Goal: Obtain resource: Obtain resource

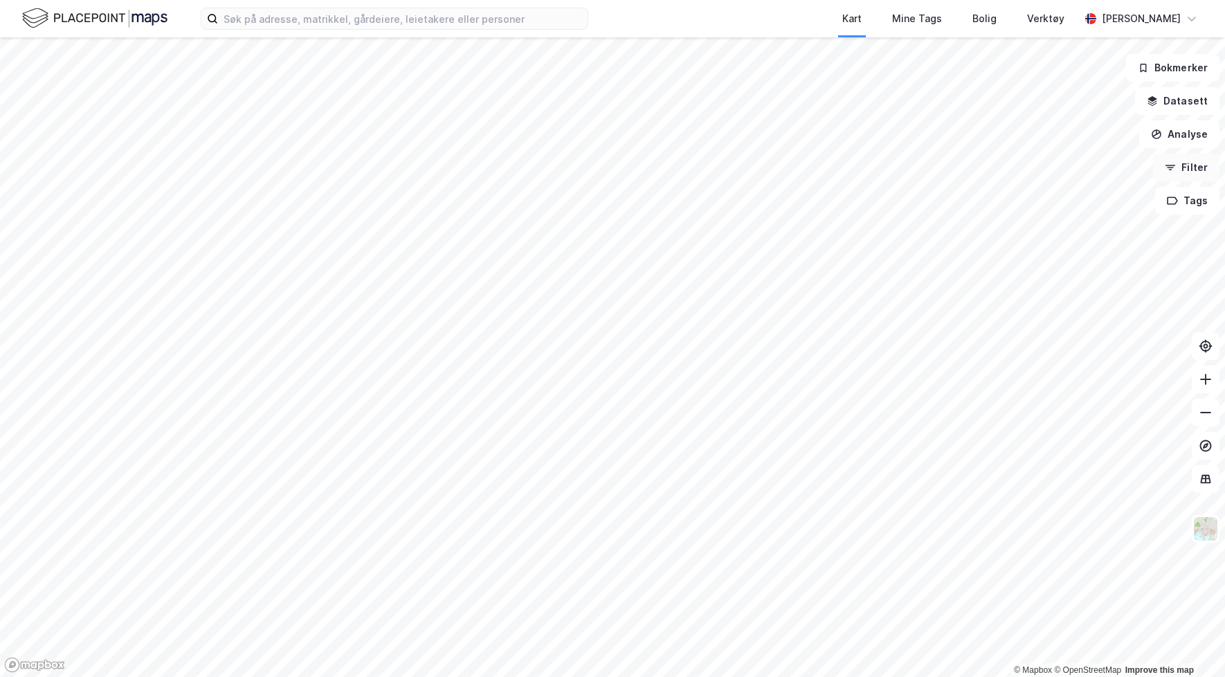
click at [1183, 170] on button "Filter" at bounding box center [1186, 168] width 66 height 28
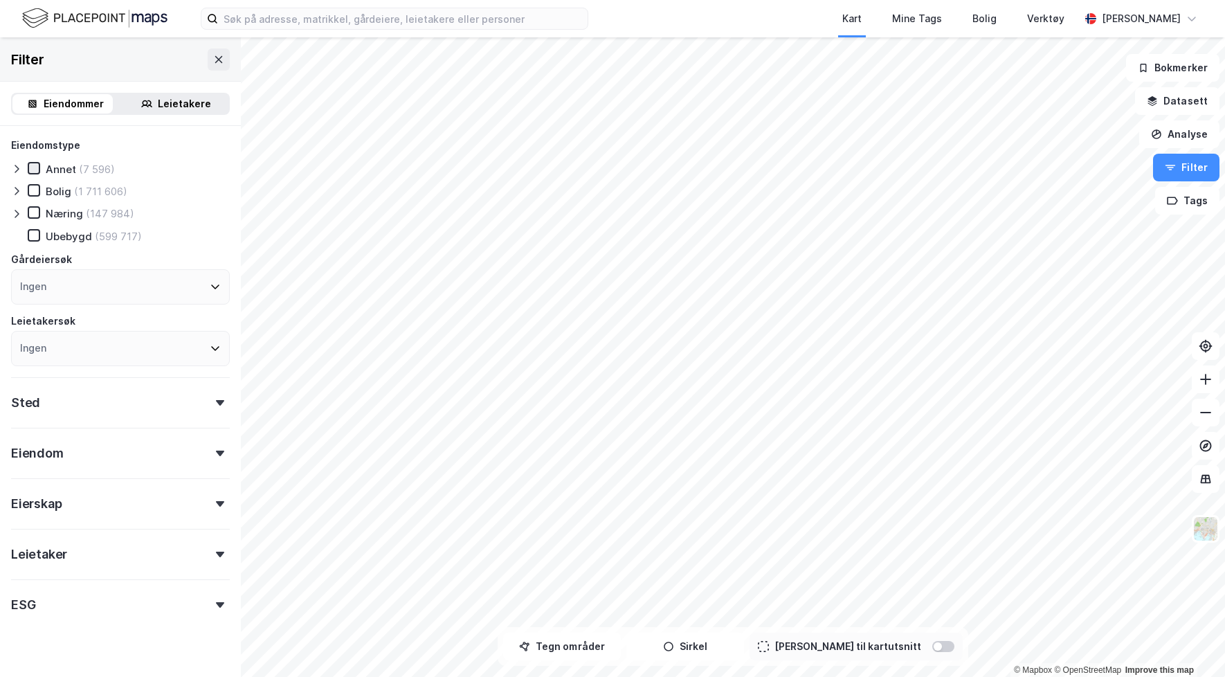
click at [37, 171] on icon at bounding box center [34, 168] width 10 height 10
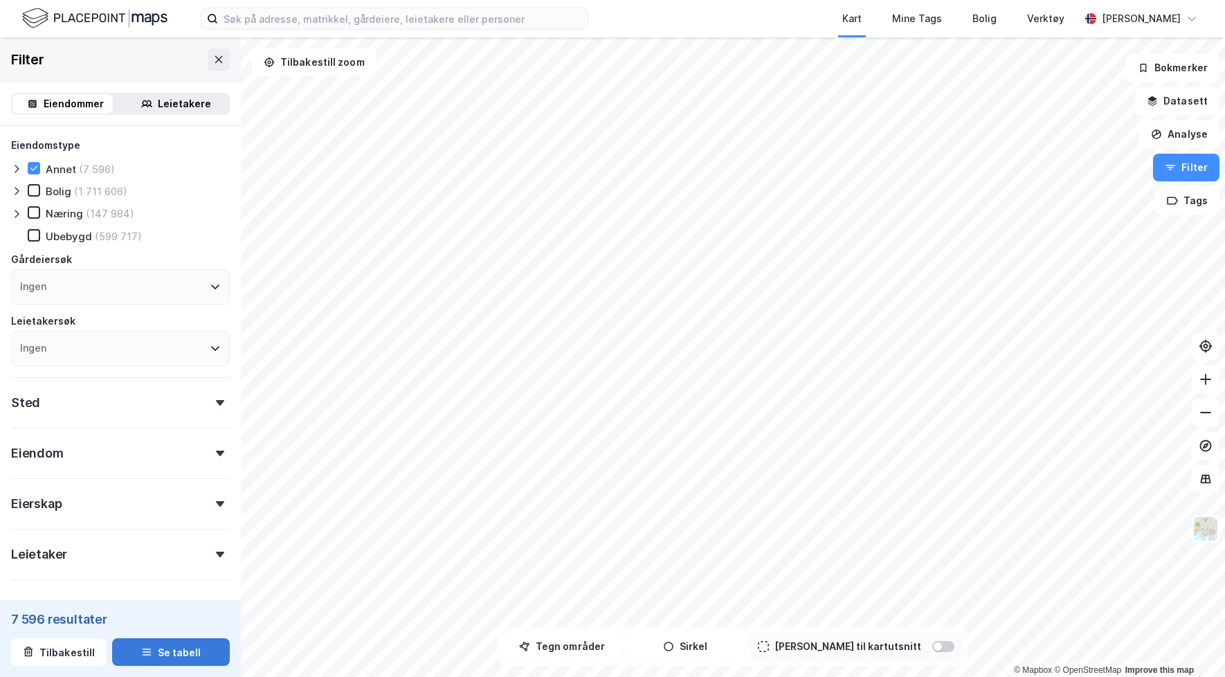
click at [163, 644] on button "Se tabell" at bounding box center [171, 652] width 118 height 28
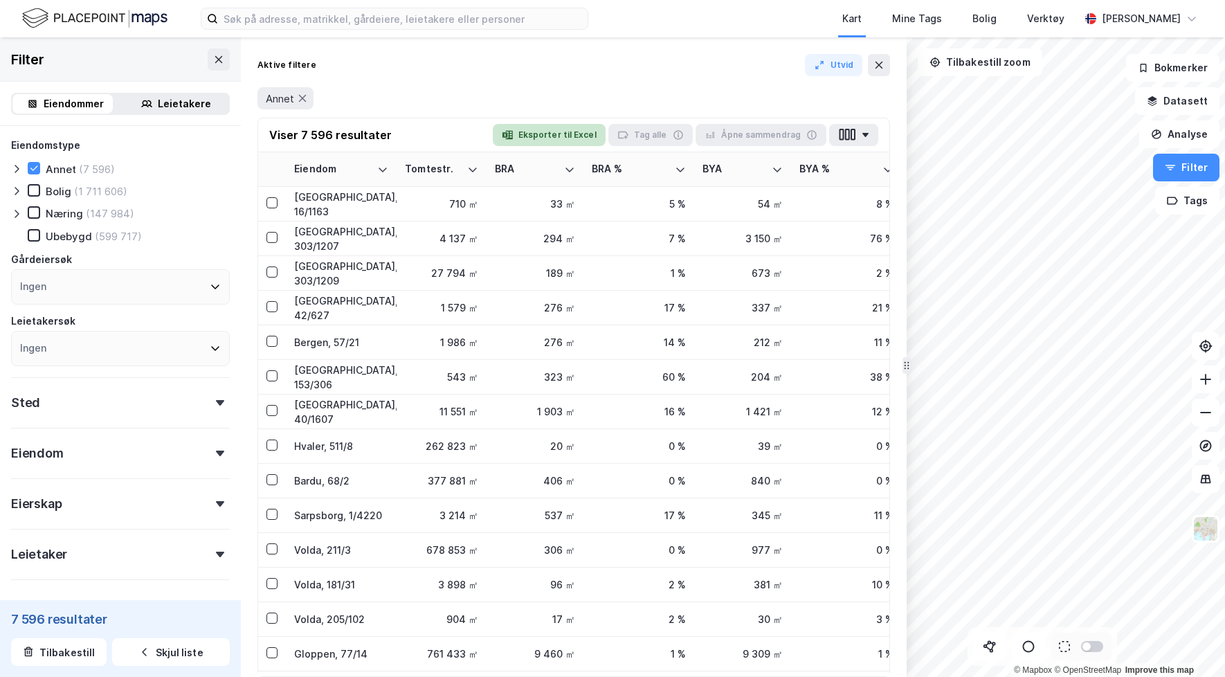
click at [566, 134] on button "Eksporter til Excel" at bounding box center [549, 135] width 113 height 22
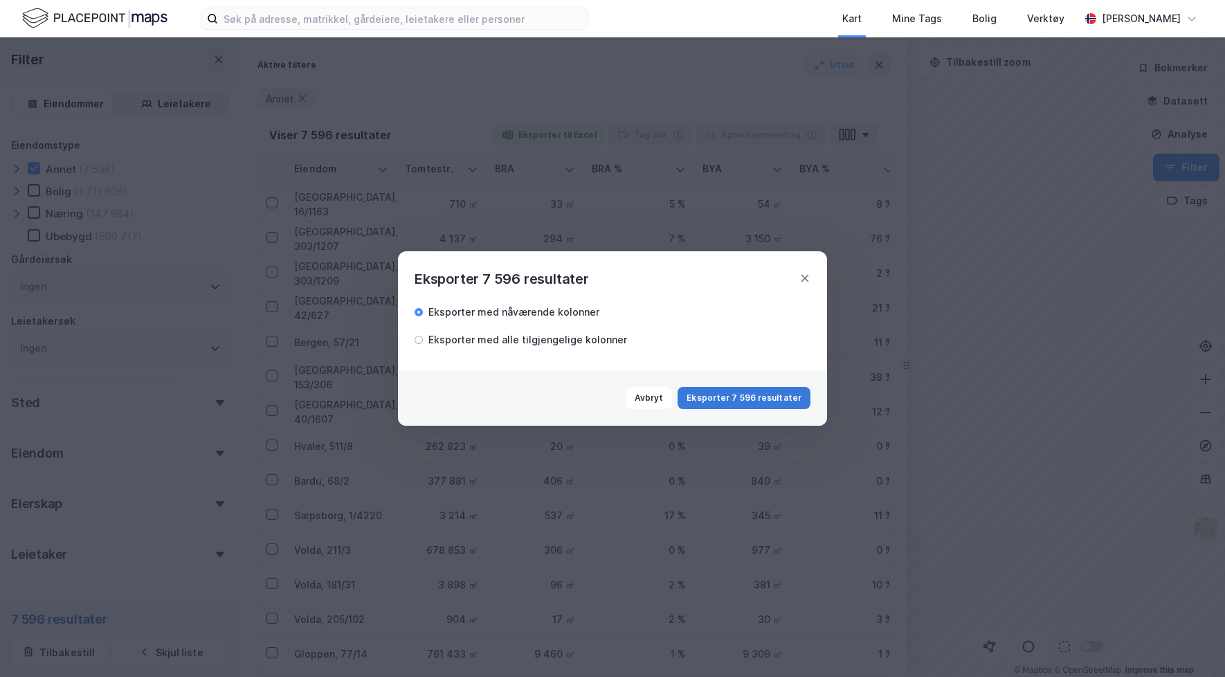
click at [766, 400] on button "Eksporter 7 596 resultater" at bounding box center [743, 398] width 133 height 22
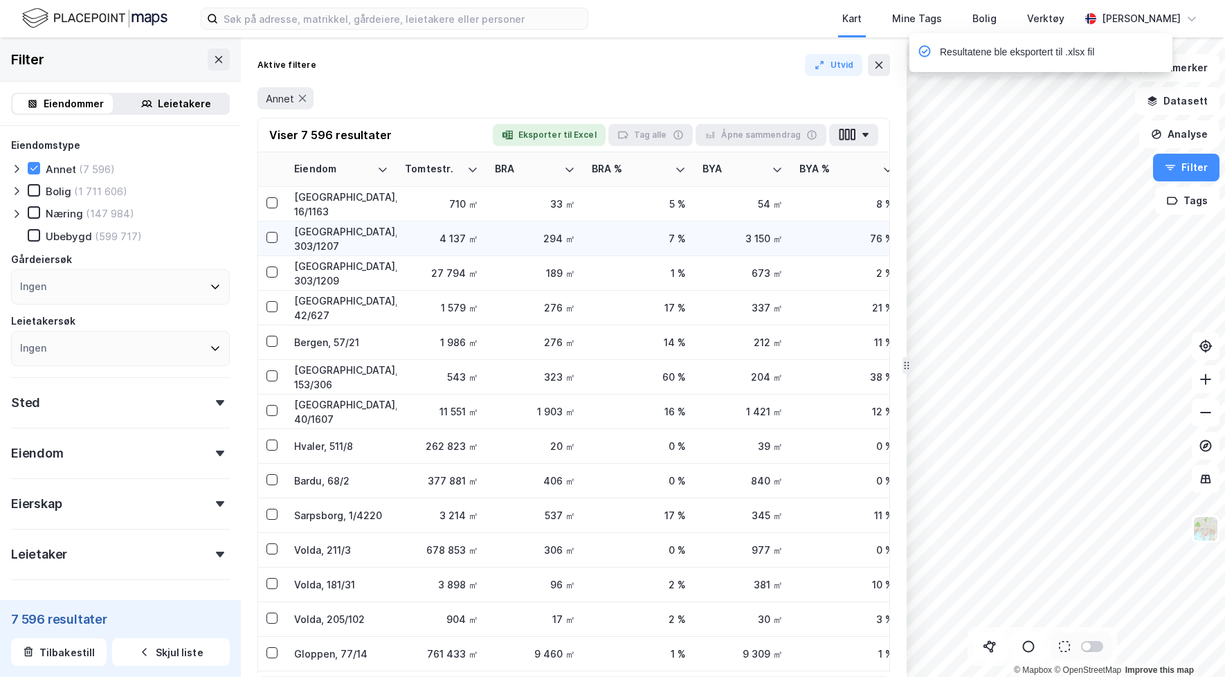
click at [455, 241] on div "4 137 ㎡" at bounding box center [441, 238] width 73 height 15
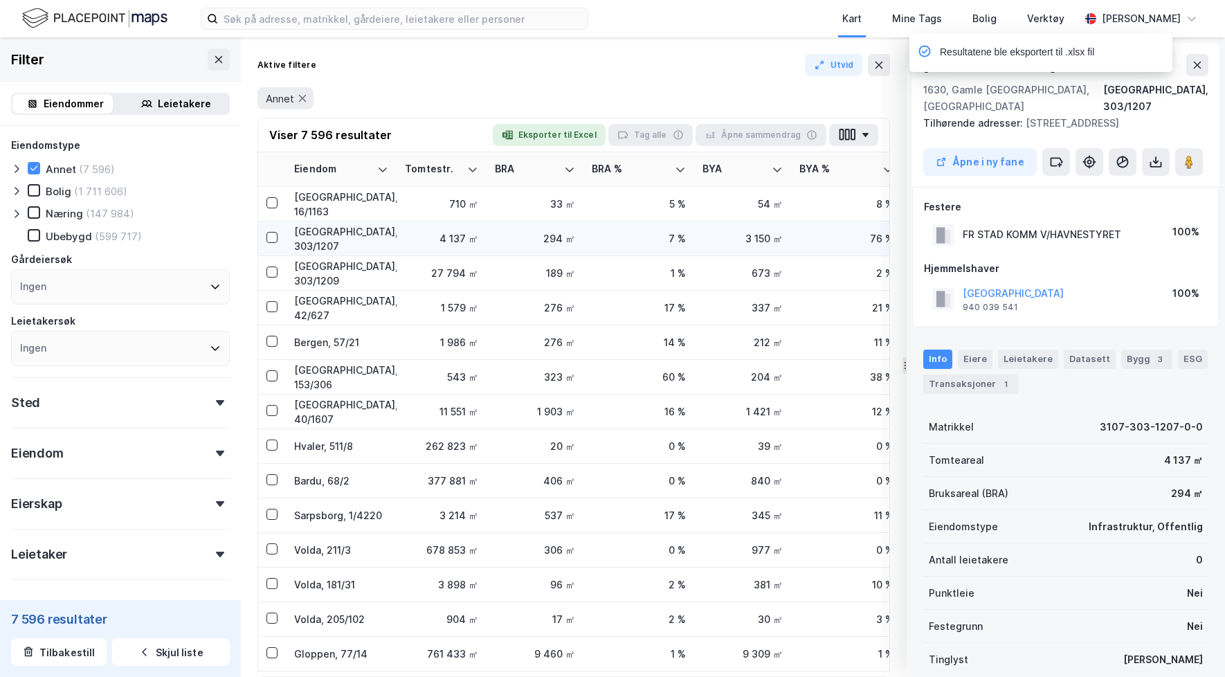
click at [506, 243] on div "294 ㎡" at bounding box center [535, 238] width 80 height 15
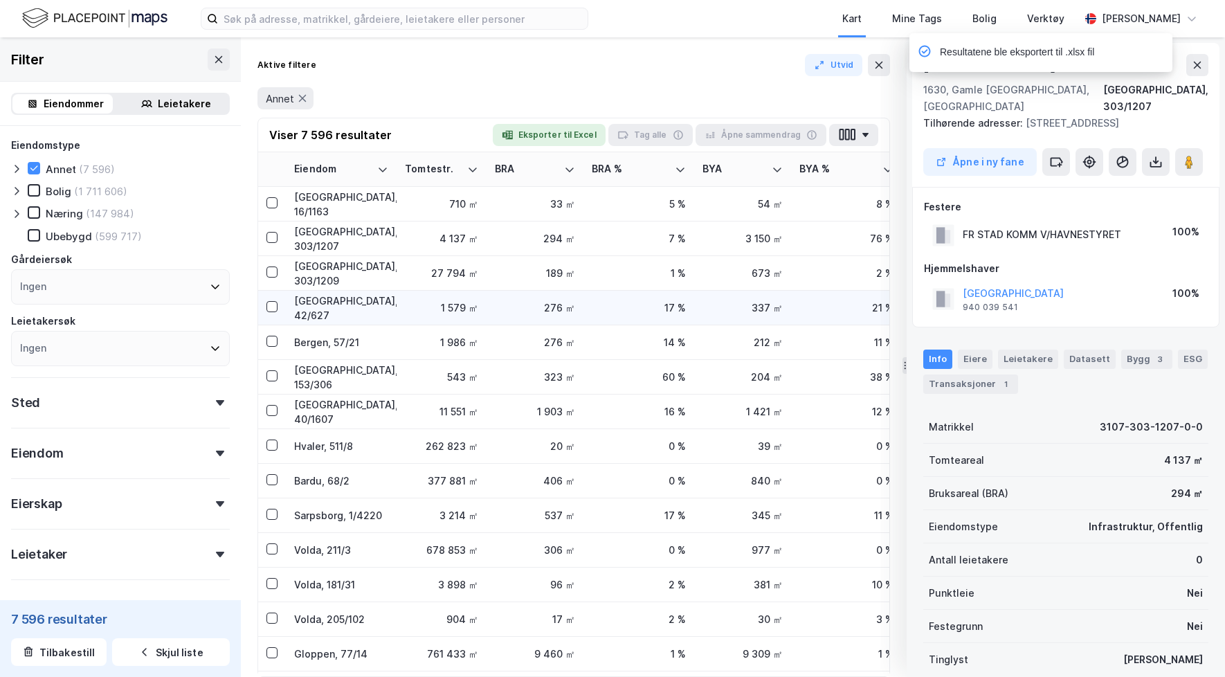
click at [573, 293] on td "276 ㎡" at bounding box center [534, 308] width 97 height 35
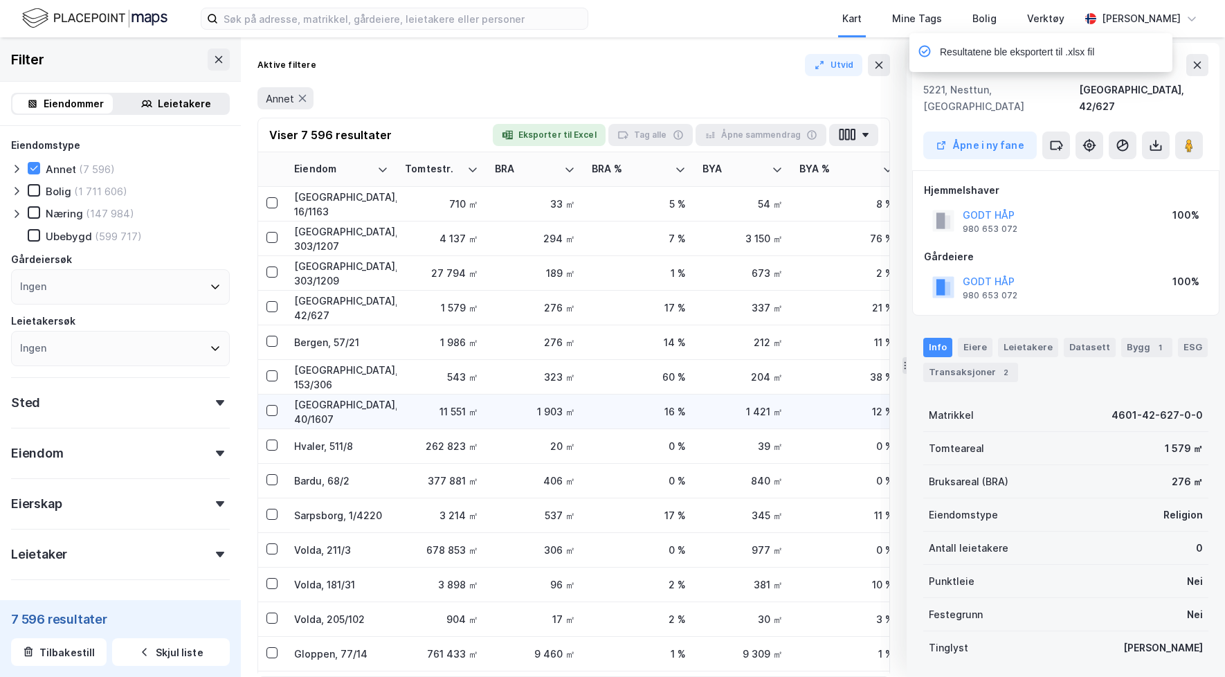
click at [583, 395] on td "16 %" at bounding box center [638, 411] width 111 height 35
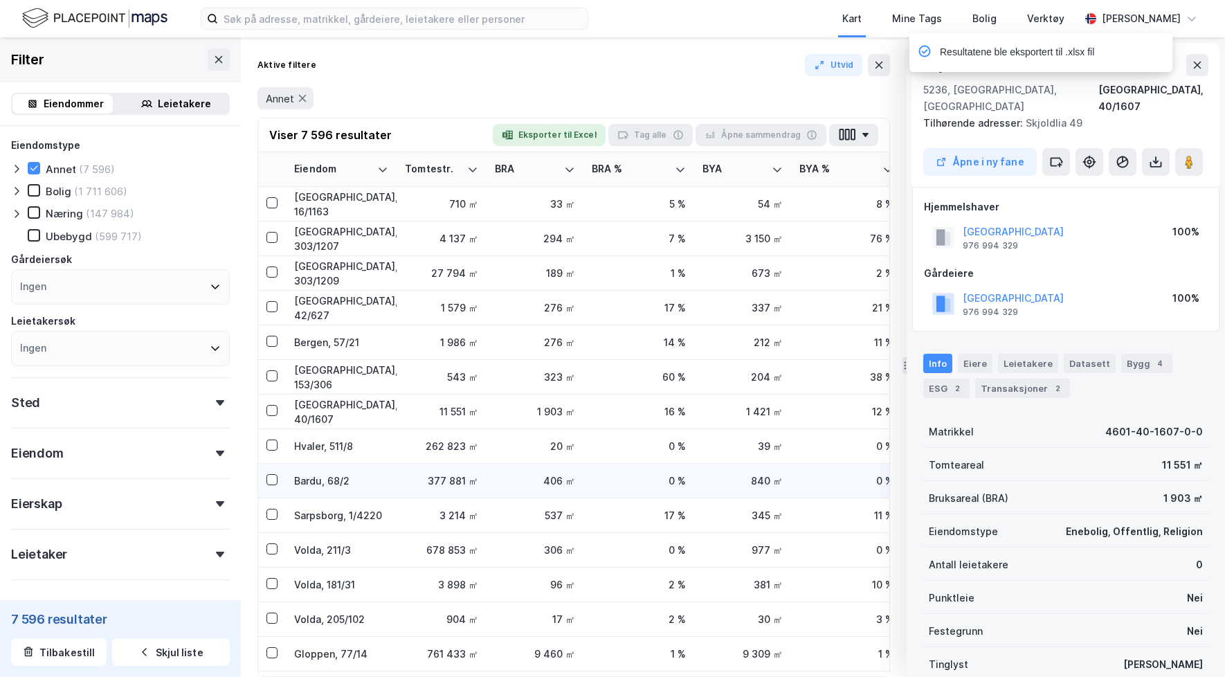
click at [579, 487] on td "406 ㎡" at bounding box center [534, 481] width 97 height 35
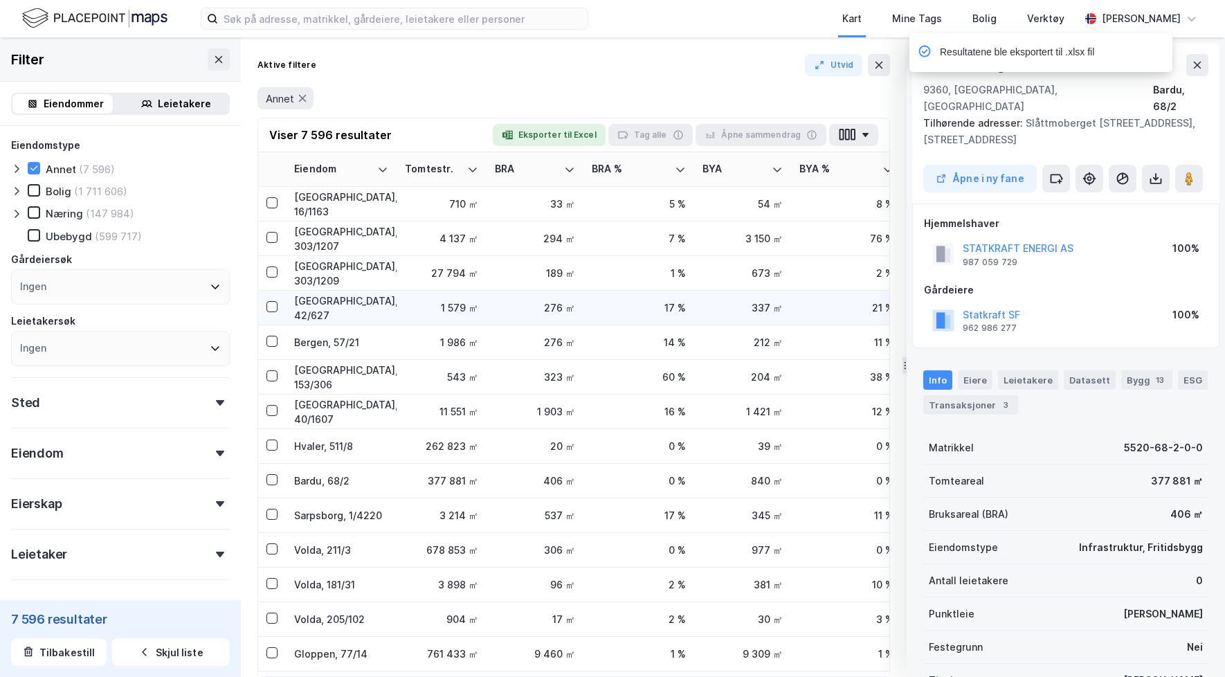
click at [578, 309] on td "276 ㎡" at bounding box center [534, 308] width 97 height 35
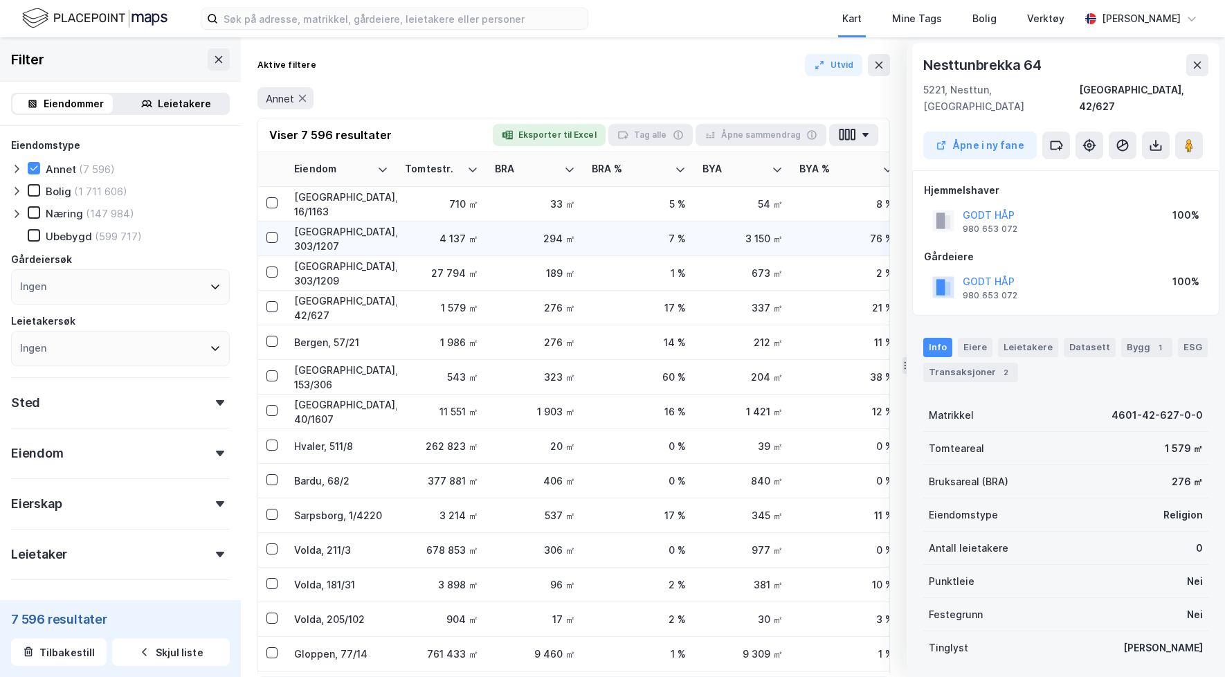
click at [578, 230] on td "294 ㎡" at bounding box center [534, 238] width 97 height 35
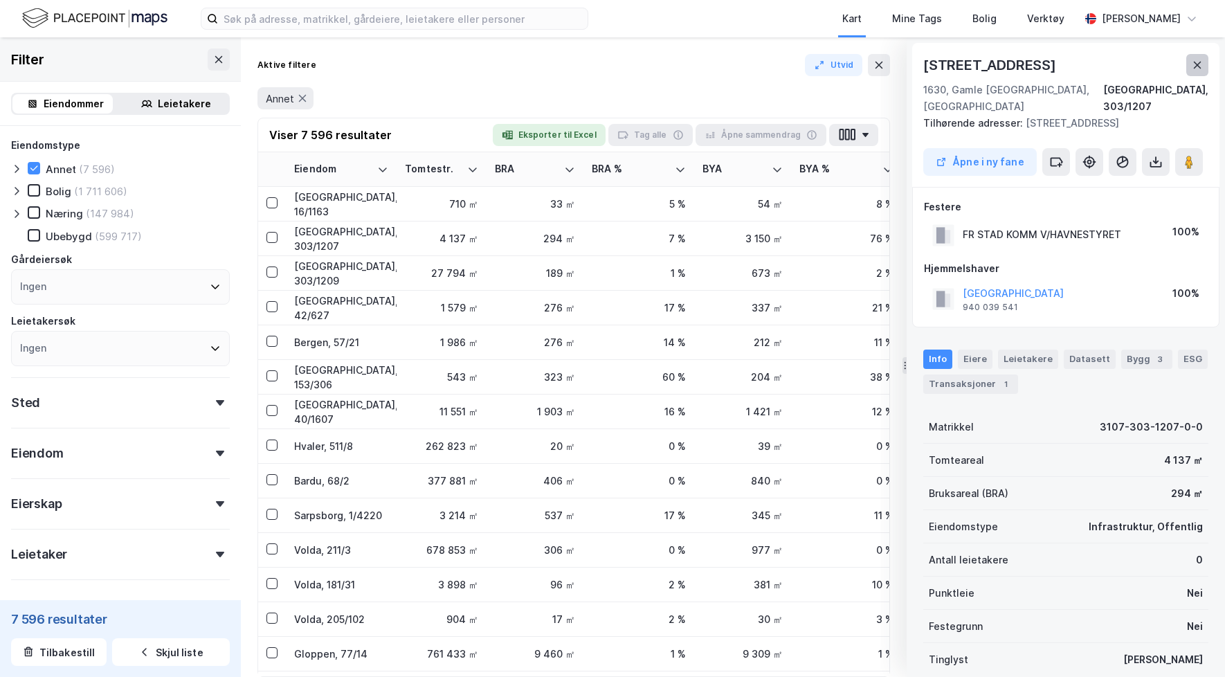
click at [1193, 65] on icon at bounding box center [1197, 65] width 11 height 11
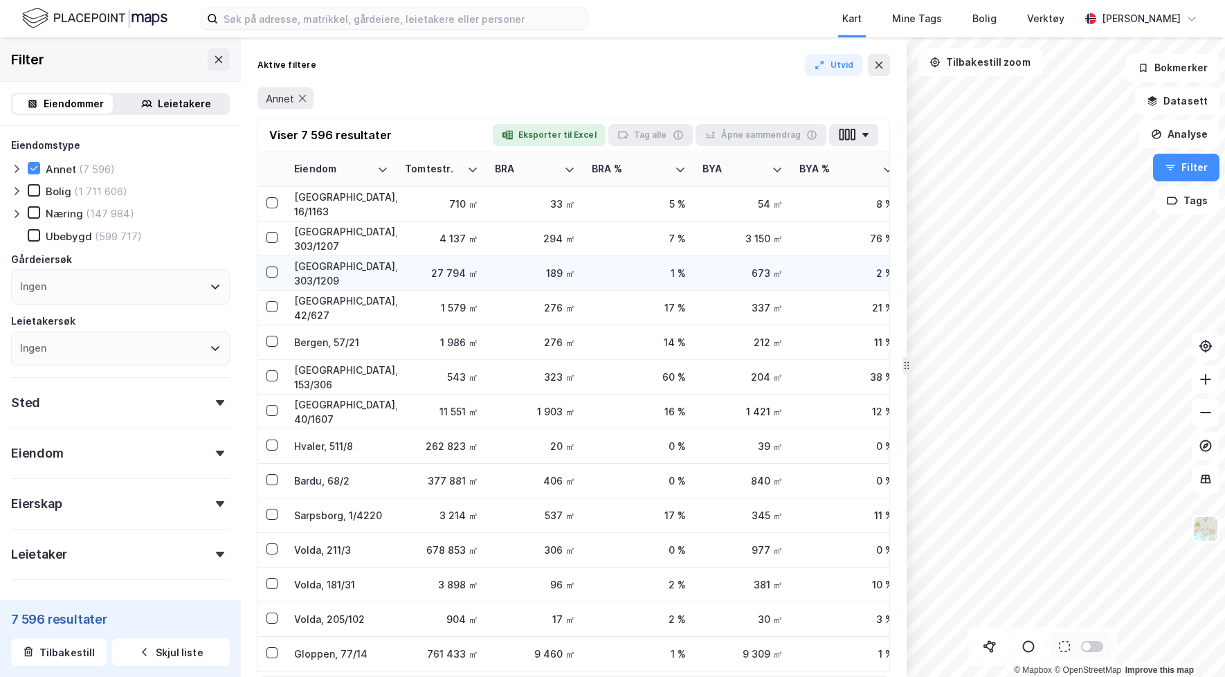
click at [579, 285] on td "189 ㎡" at bounding box center [534, 273] width 97 height 35
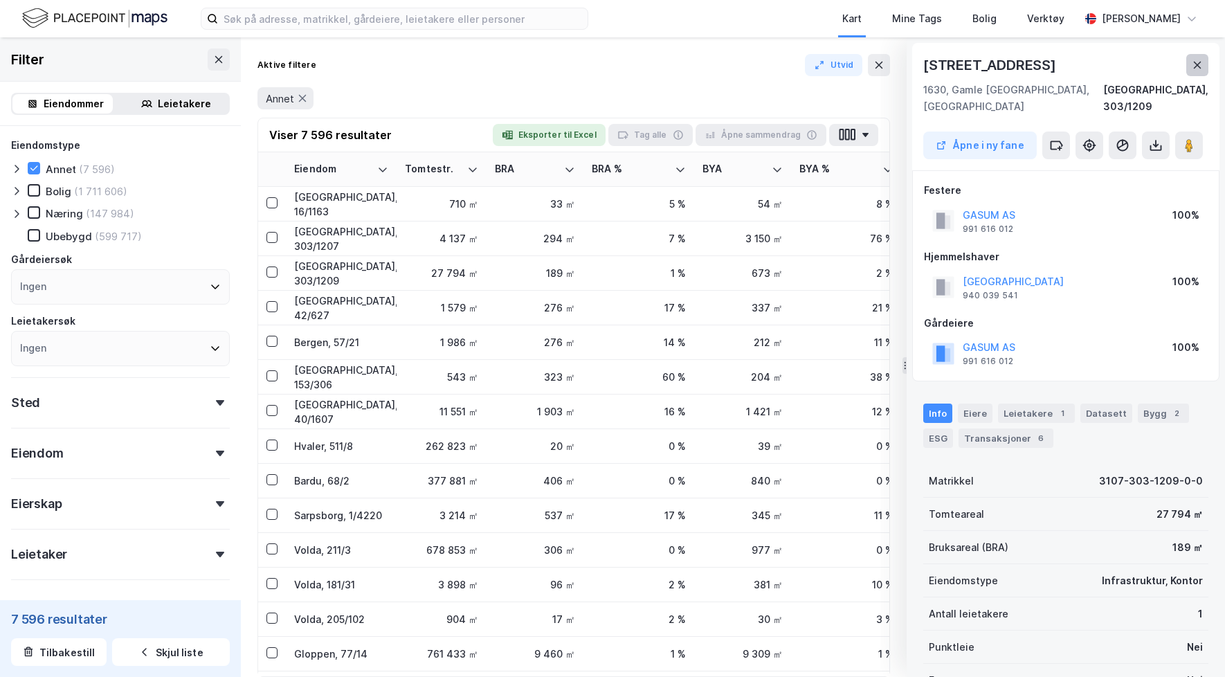
click at [1201, 69] on icon at bounding box center [1197, 65] width 11 height 11
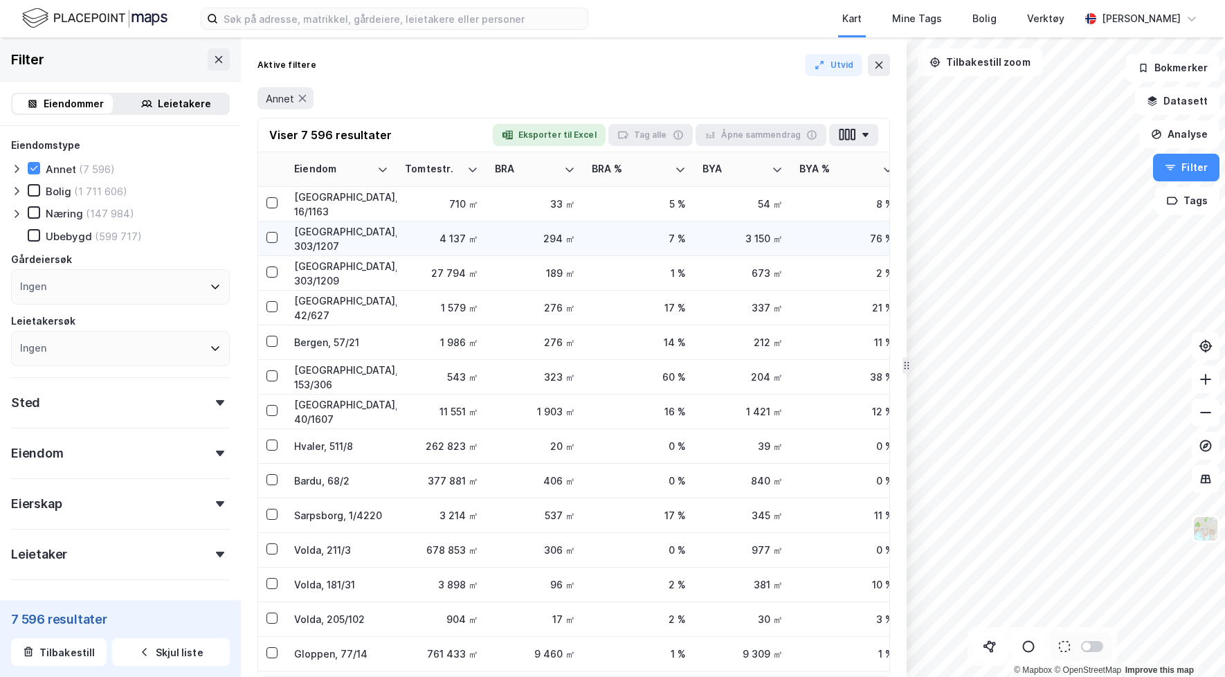
click at [661, 234] on div "7 %" at bounding box center [639, 238] width 94 height 15
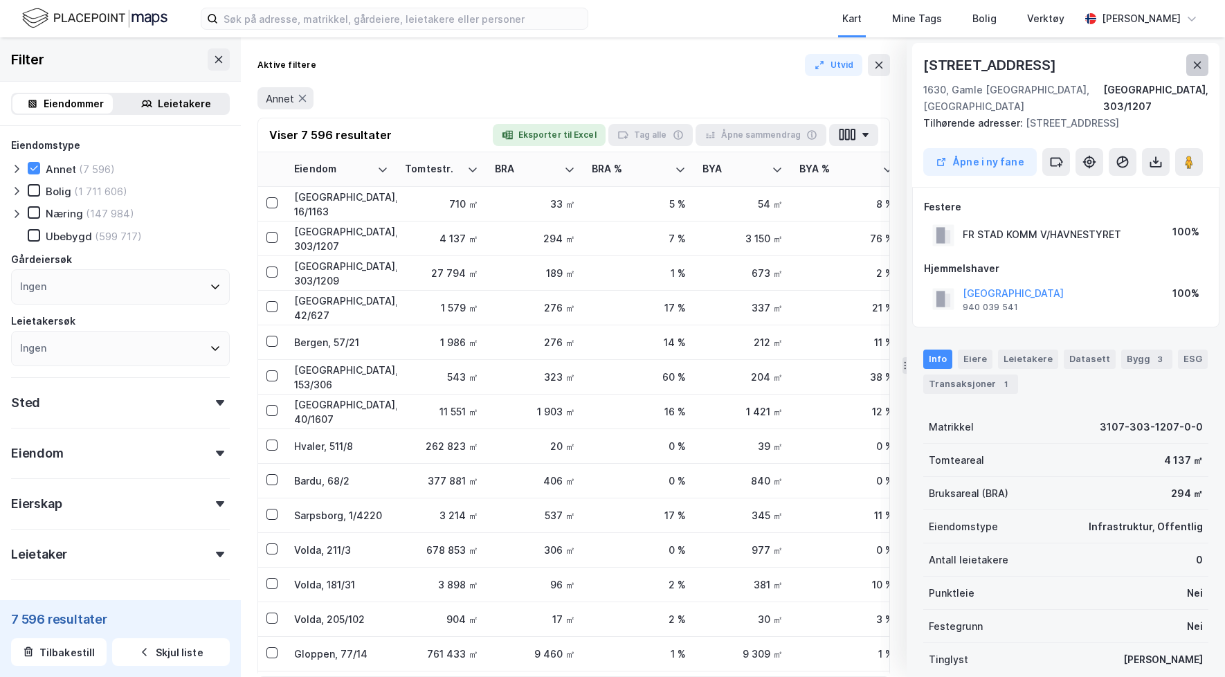
click at [1201, 60] on icon at bounding box center [1197, 65] width 11 height 11
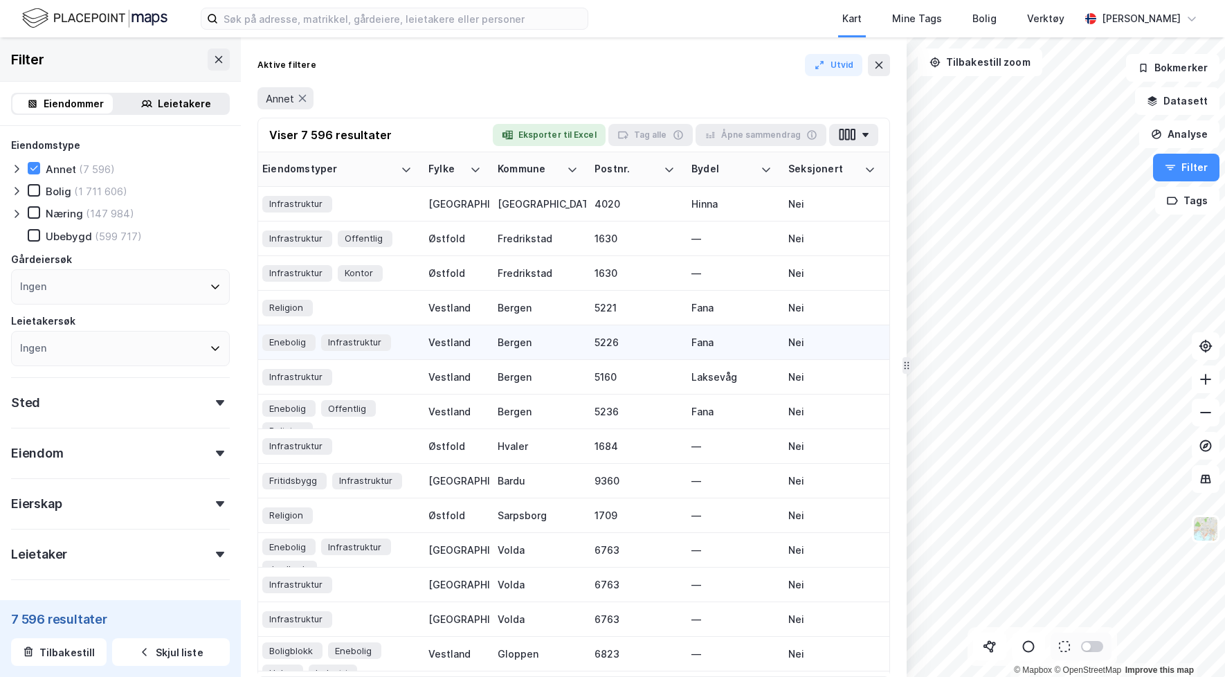
scroll to position [0, 939]
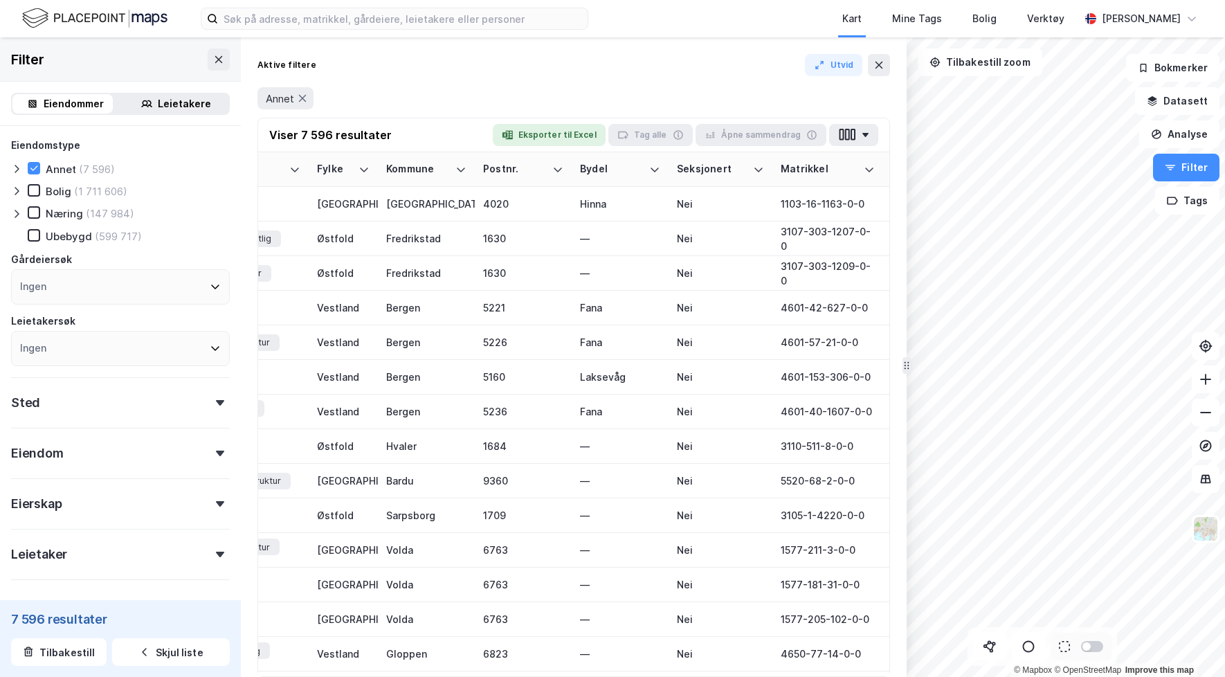
click at [174, 99] on div "Leietakere" at bounding box center [184, 103] width 53 height 17
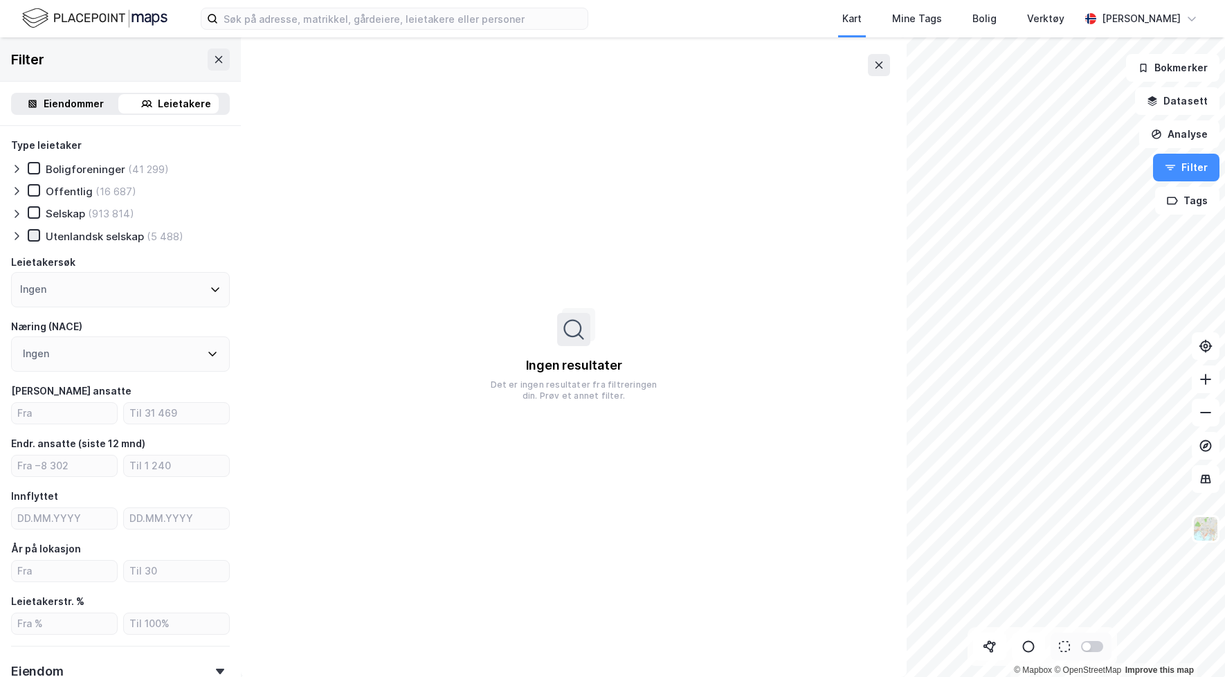
click at [37, 237] on icon at bounding box center [34, 235] width 10 height 10
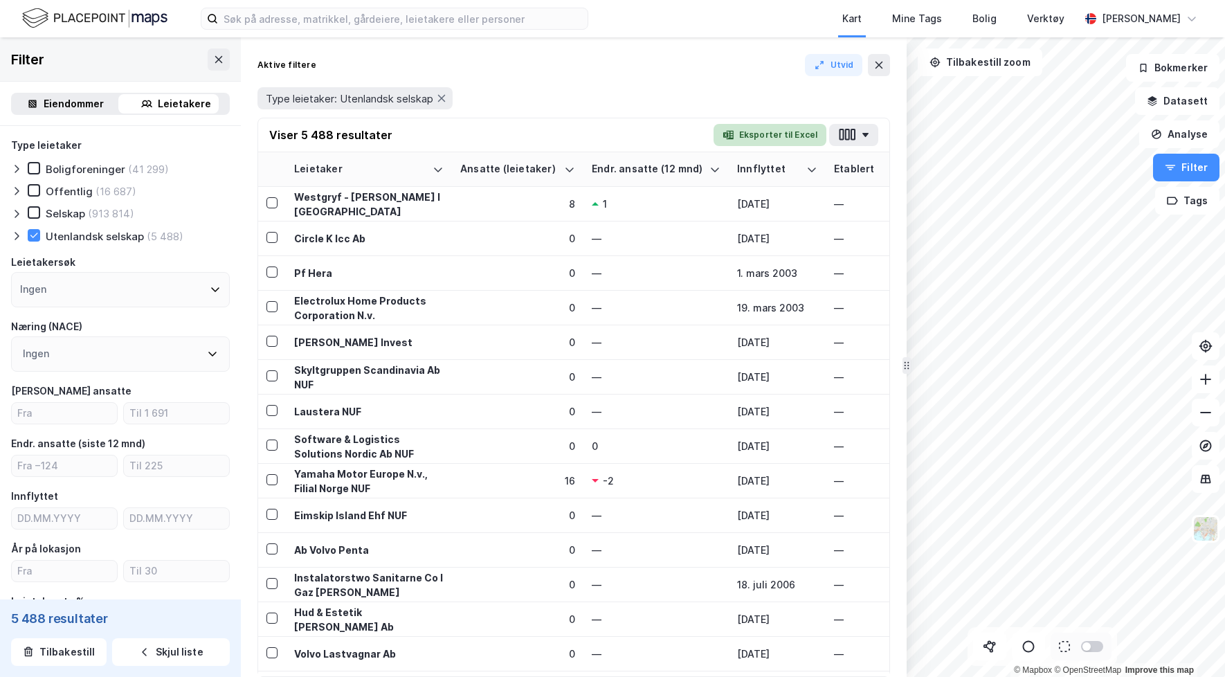
click at [762, 134] on button "Eksporter til Excel" at bounding box center [769, 135] width 113 height 22
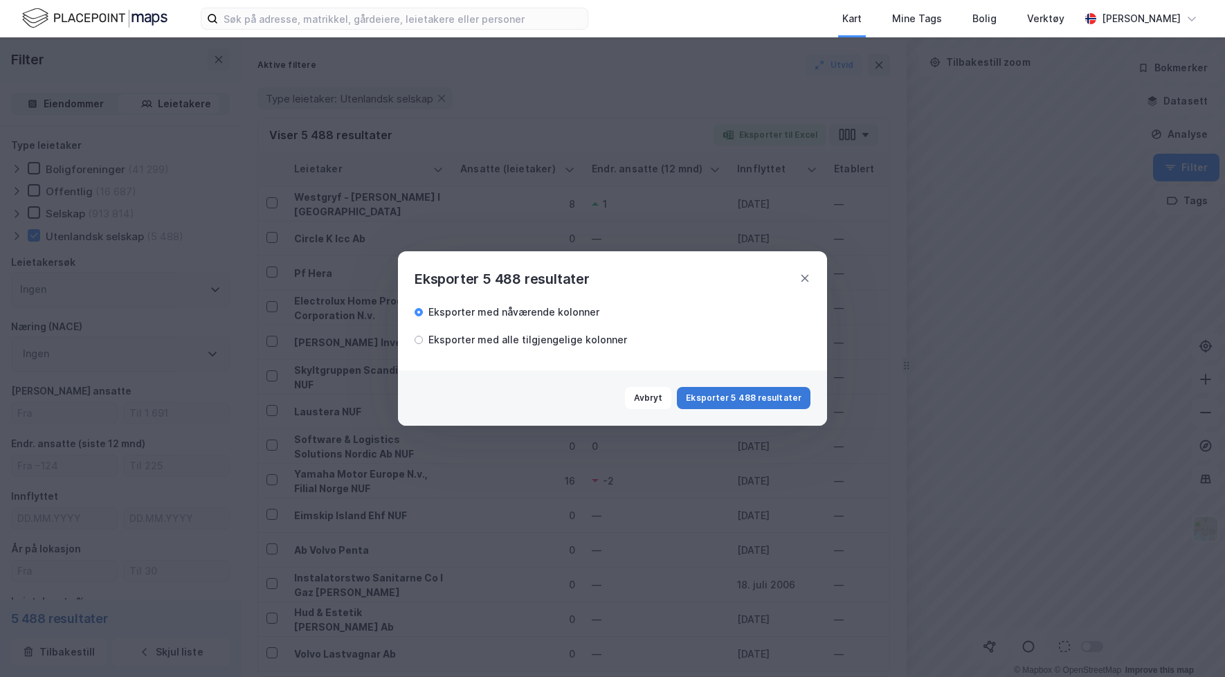
click at [733, 397] on button "Eksporter 5 488 resultater" at bounding box center [744, 398] width 134 height 22
